Goal: Transaction & Acquisition: Purchase product/service

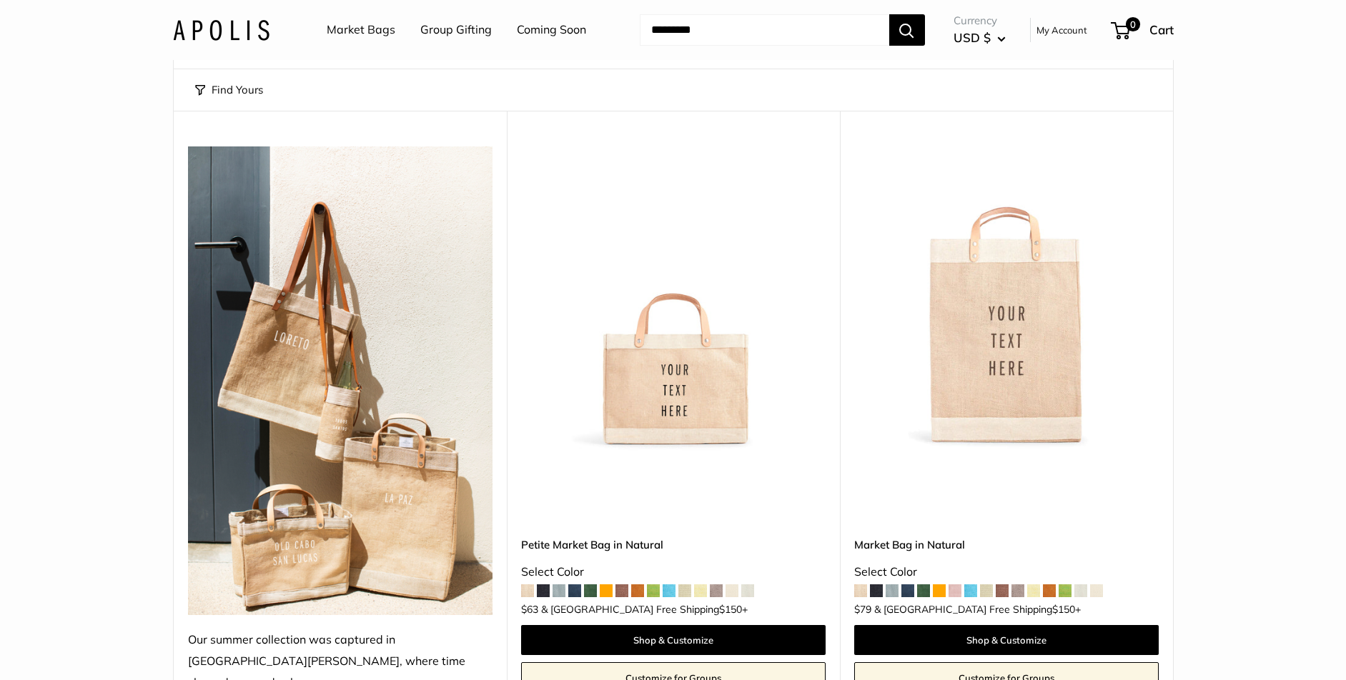
scroll to position [136, 0]
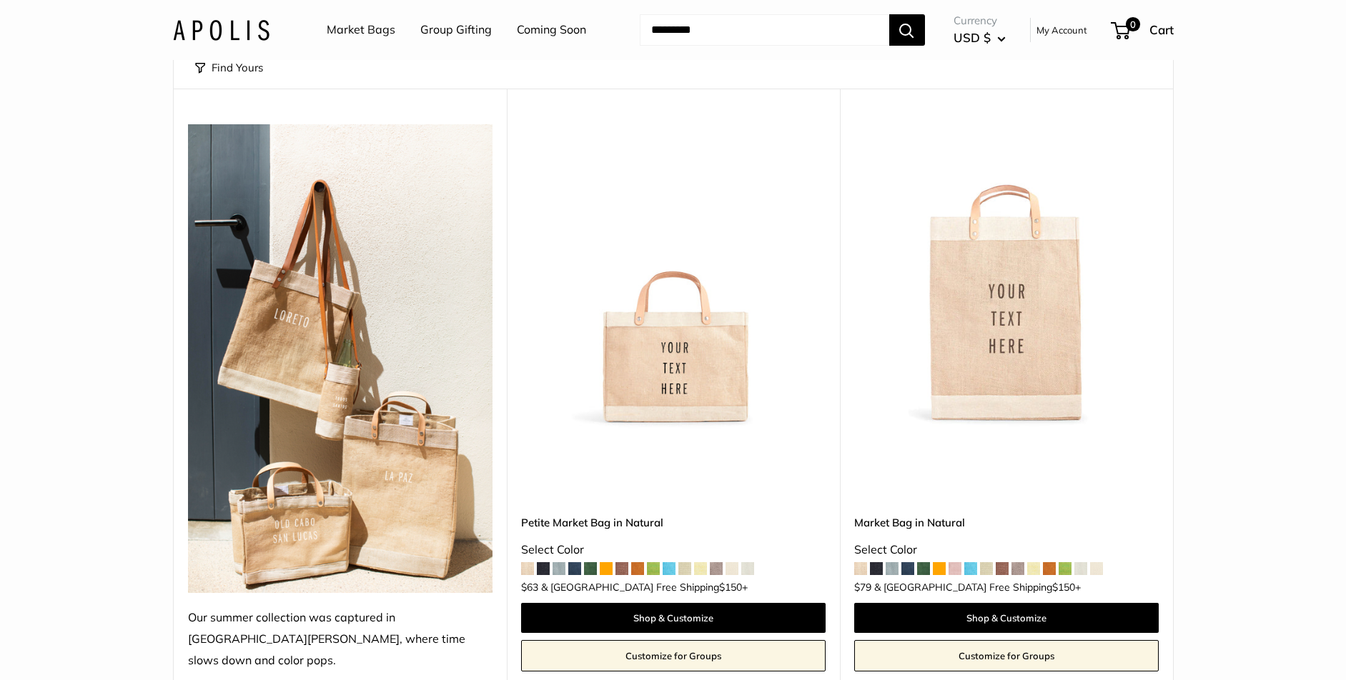
click at [0, 0] on img at bounding box center [0, 0] width 0 height 0
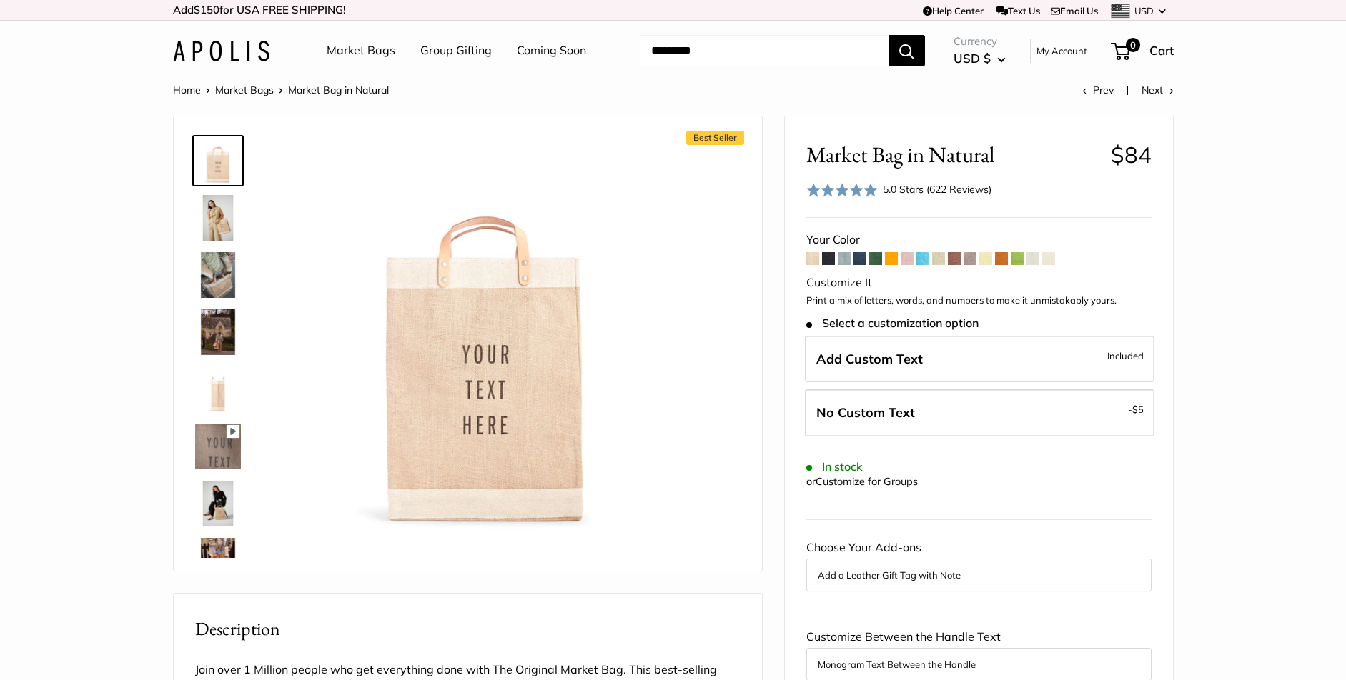
click at [210, 277] on img at bounding box center [218, 275] width 46 height 46
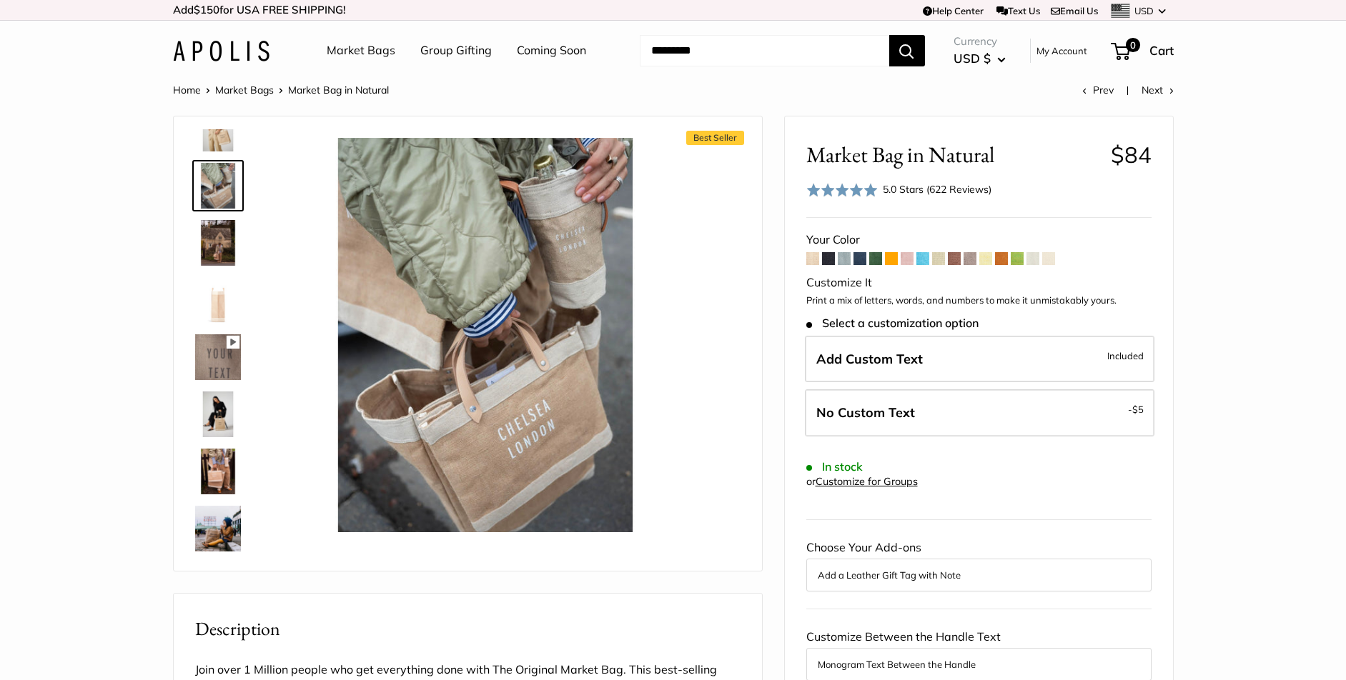
click at [216, 247] on img at bounding box center [218, 243] width 46 height 46
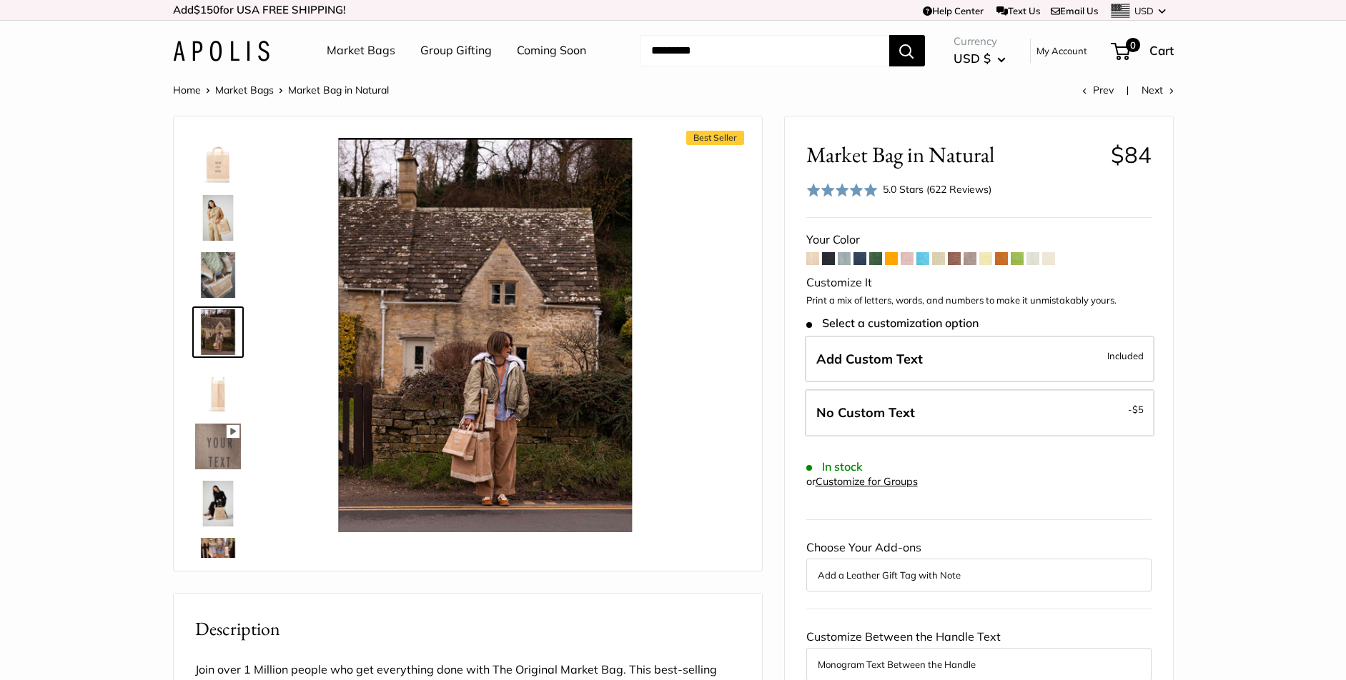
click at [232, 322] on img at bounding box center [218, 332] width 46 height 46
click at [208, 504] on img at bounding box center [218, 504] width 46 height 46
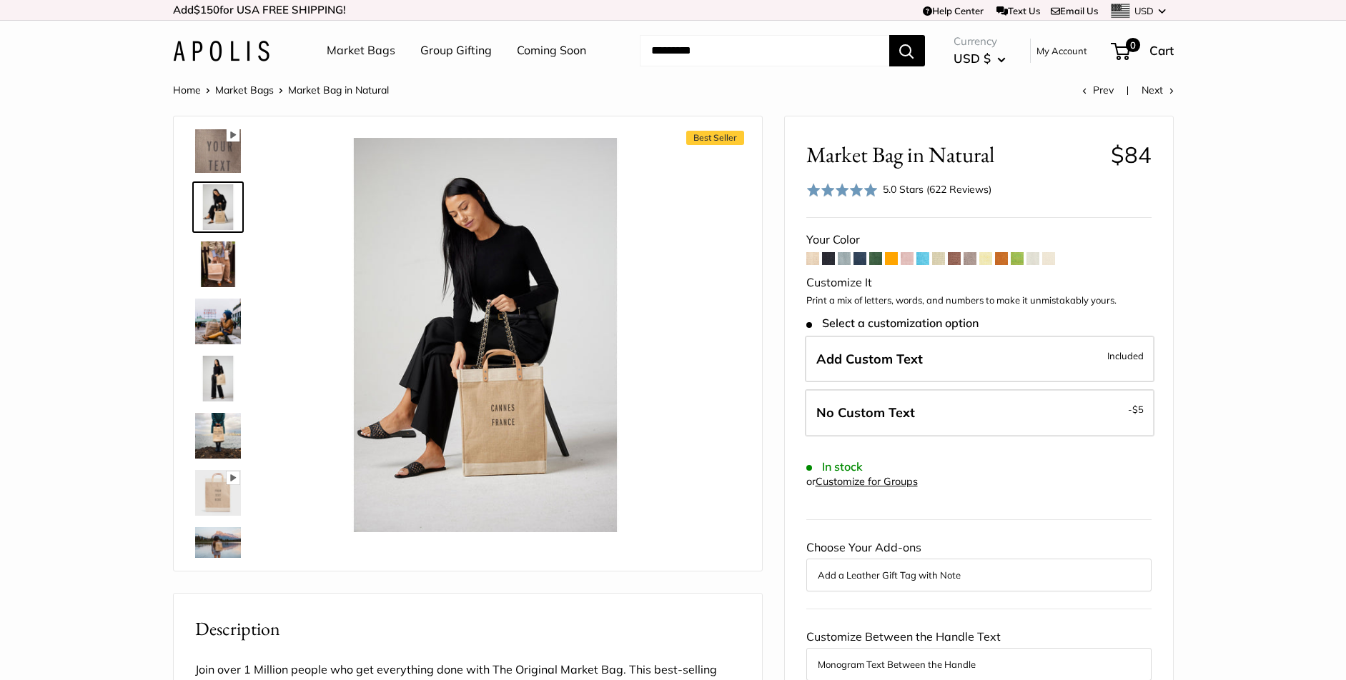
scroll to position [297, 0]
click at [217, 435] on img at bounding box center [218, 435] width 46 height 46
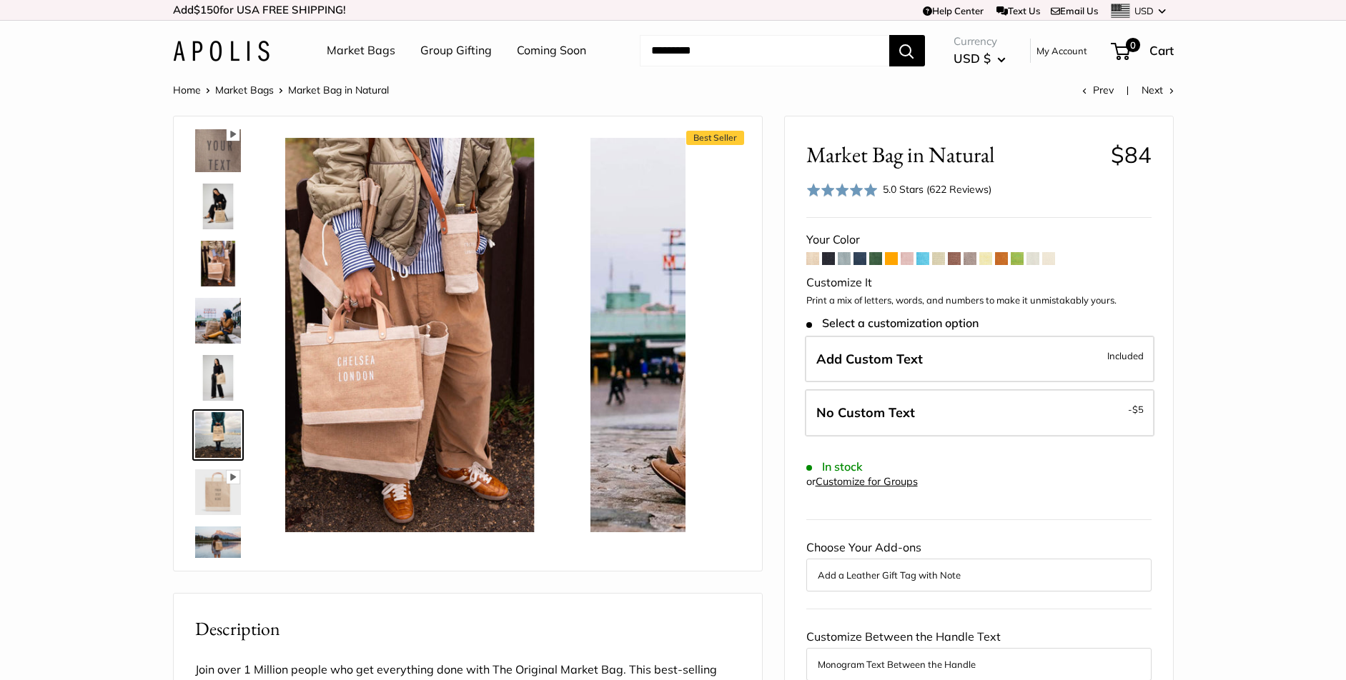
scroll to position [387, 0]
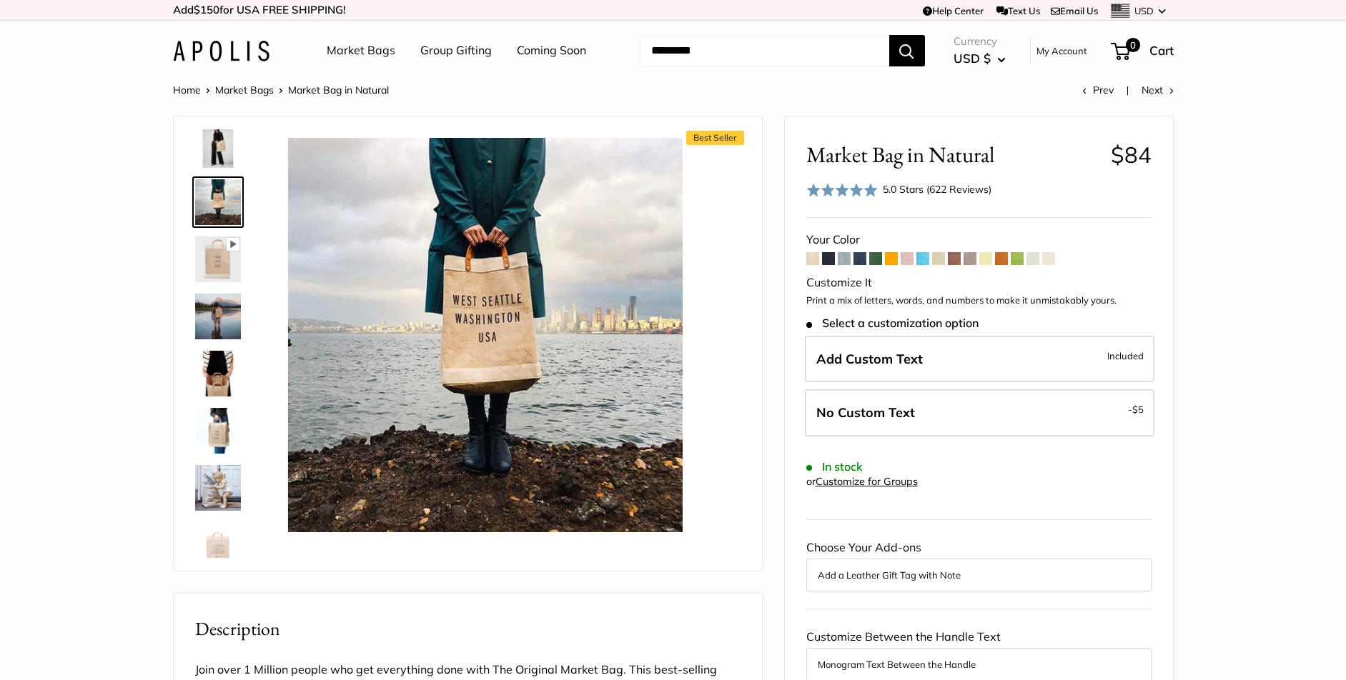
click at [221, 370] on img at bounding box center [218, 374] width 46 height 46
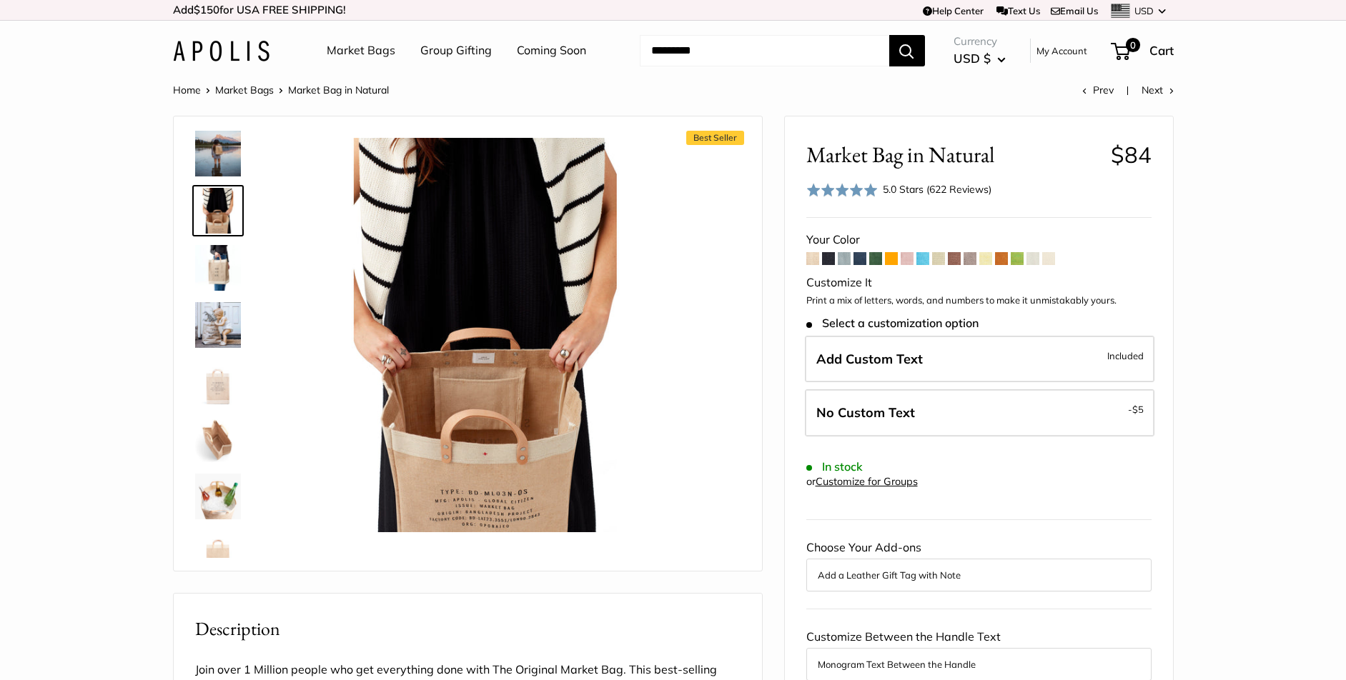
scroll to position [735, 0]
